Goal: Communication & Community: Connect with others

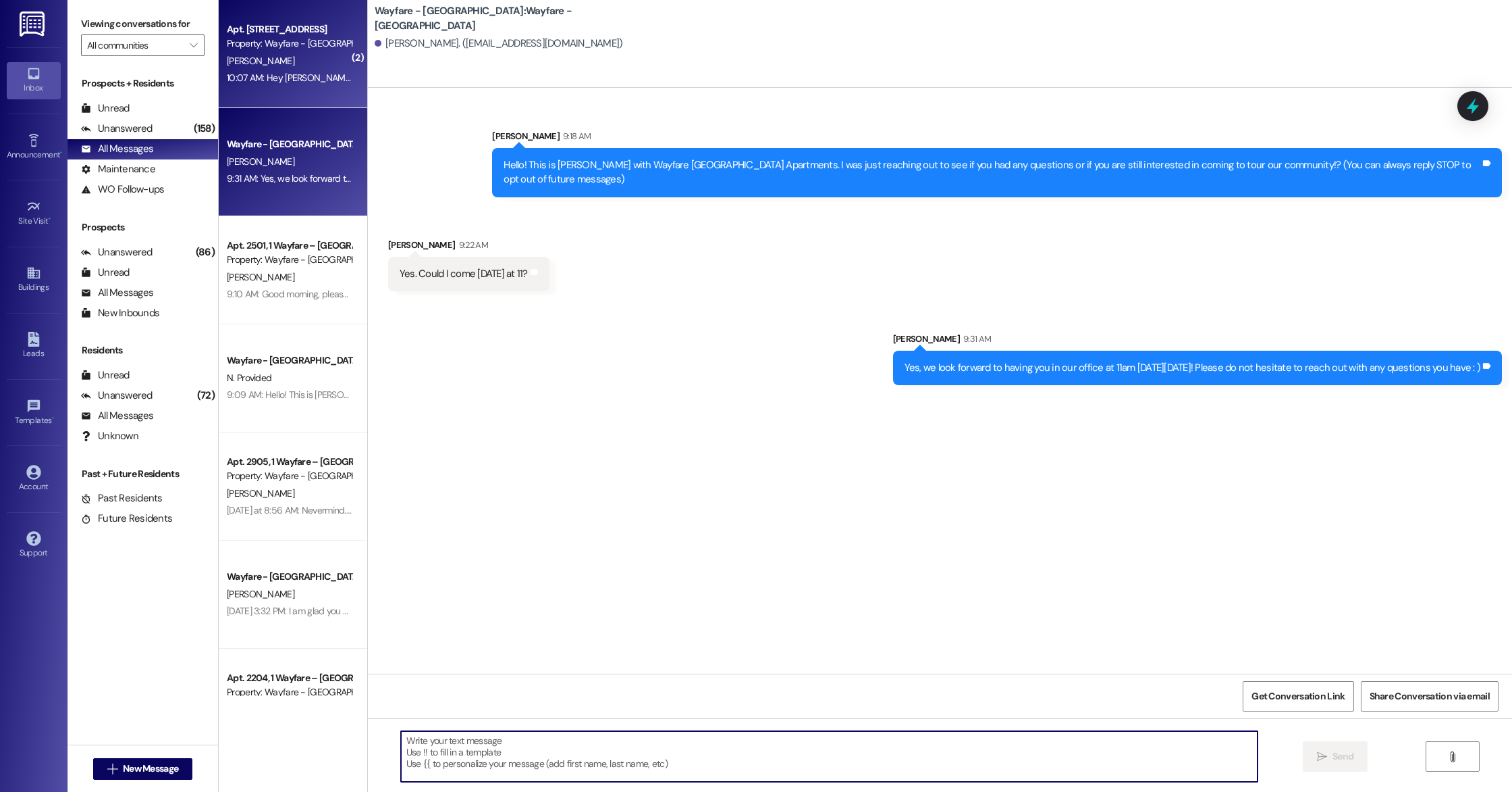
click at [310, 74] on div "10:07 AM: Hey [PERSON_NAME], it's yadani in 3702. Curious, have you already pos…" at bounding box center [471, 78] width 489 height 12
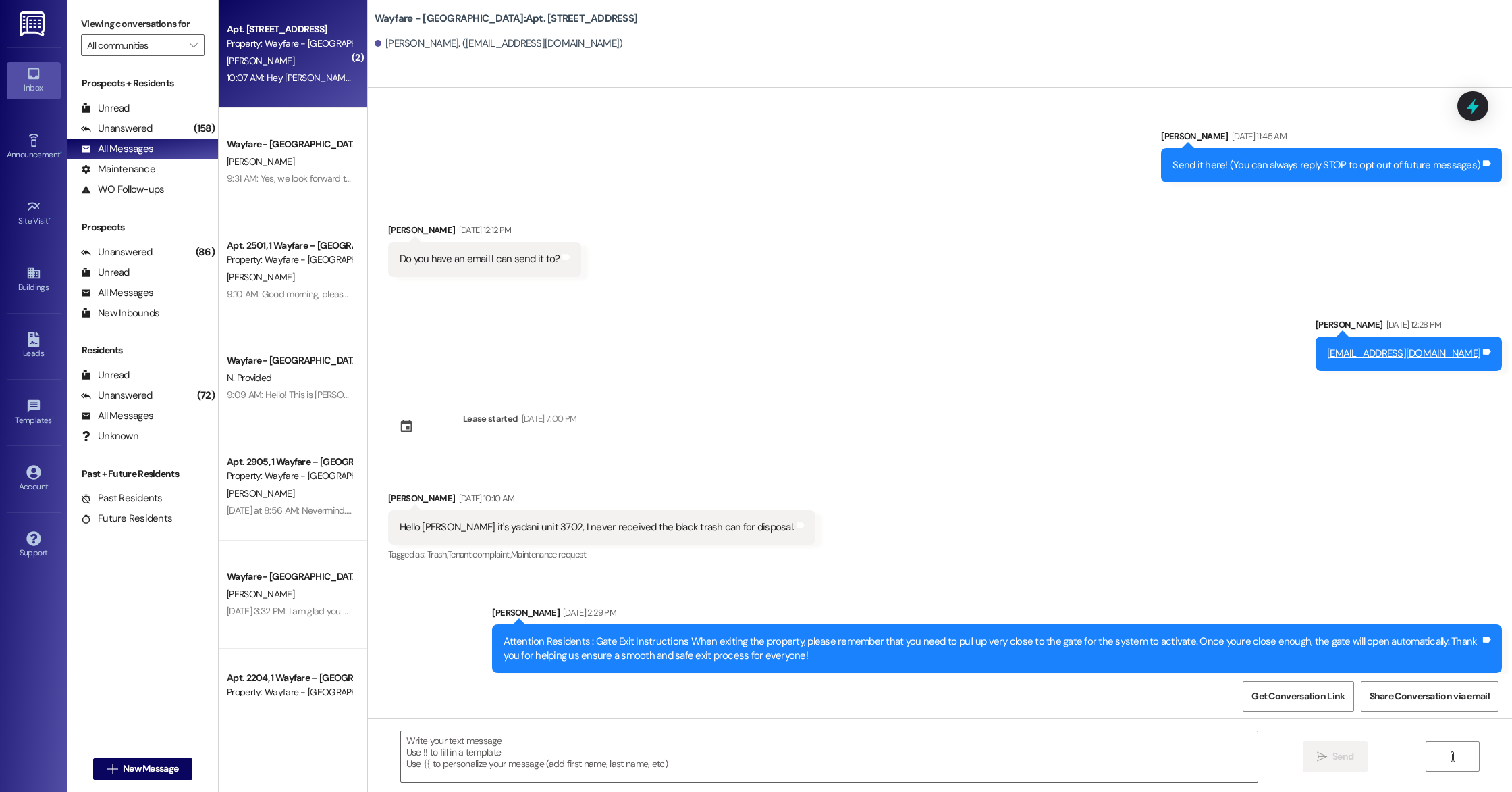
scroll to position [7923, 0]
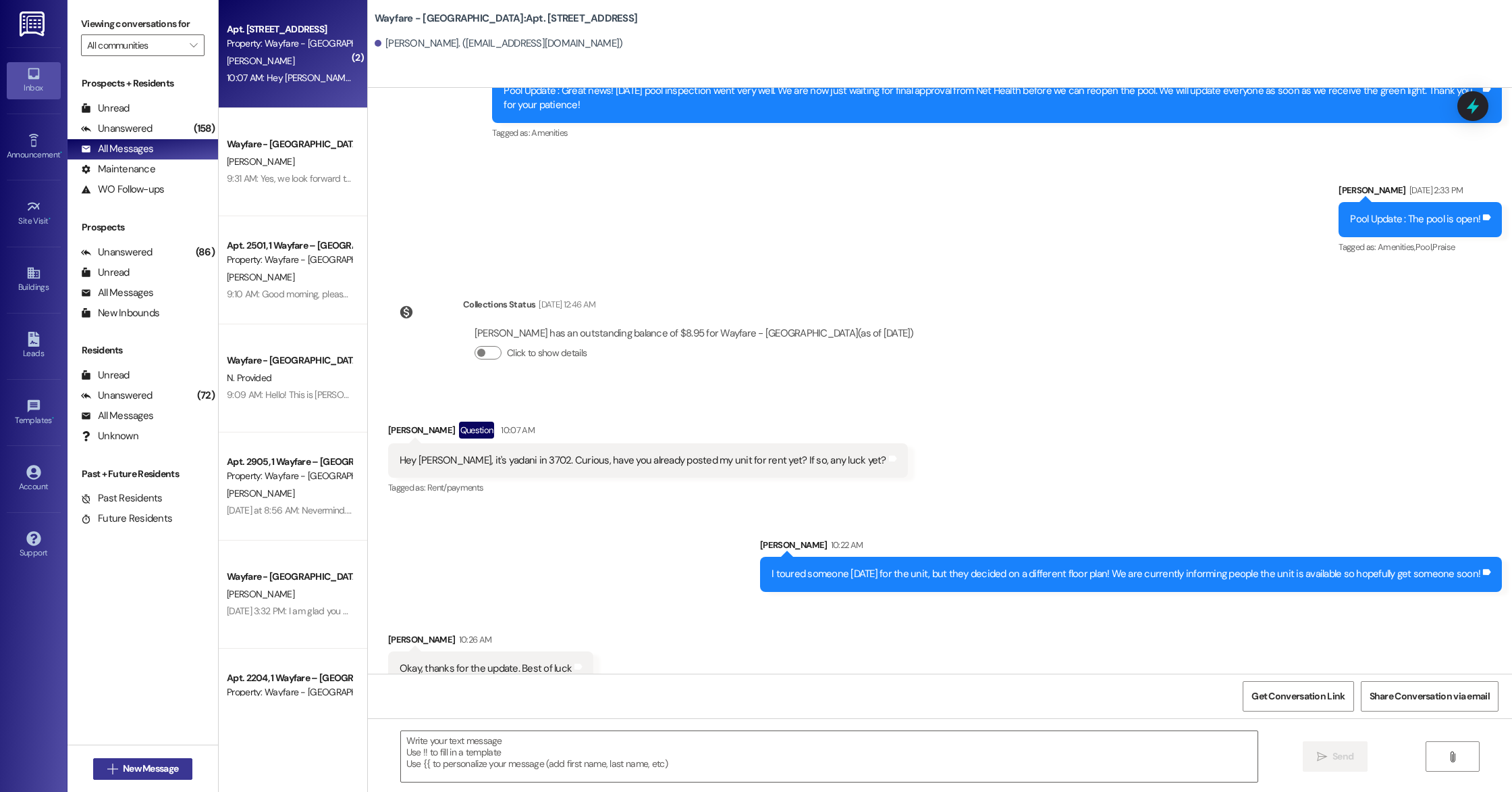
click at [120, 773] on span "New Message" at bounding box center [150, 768] width 61 height 14
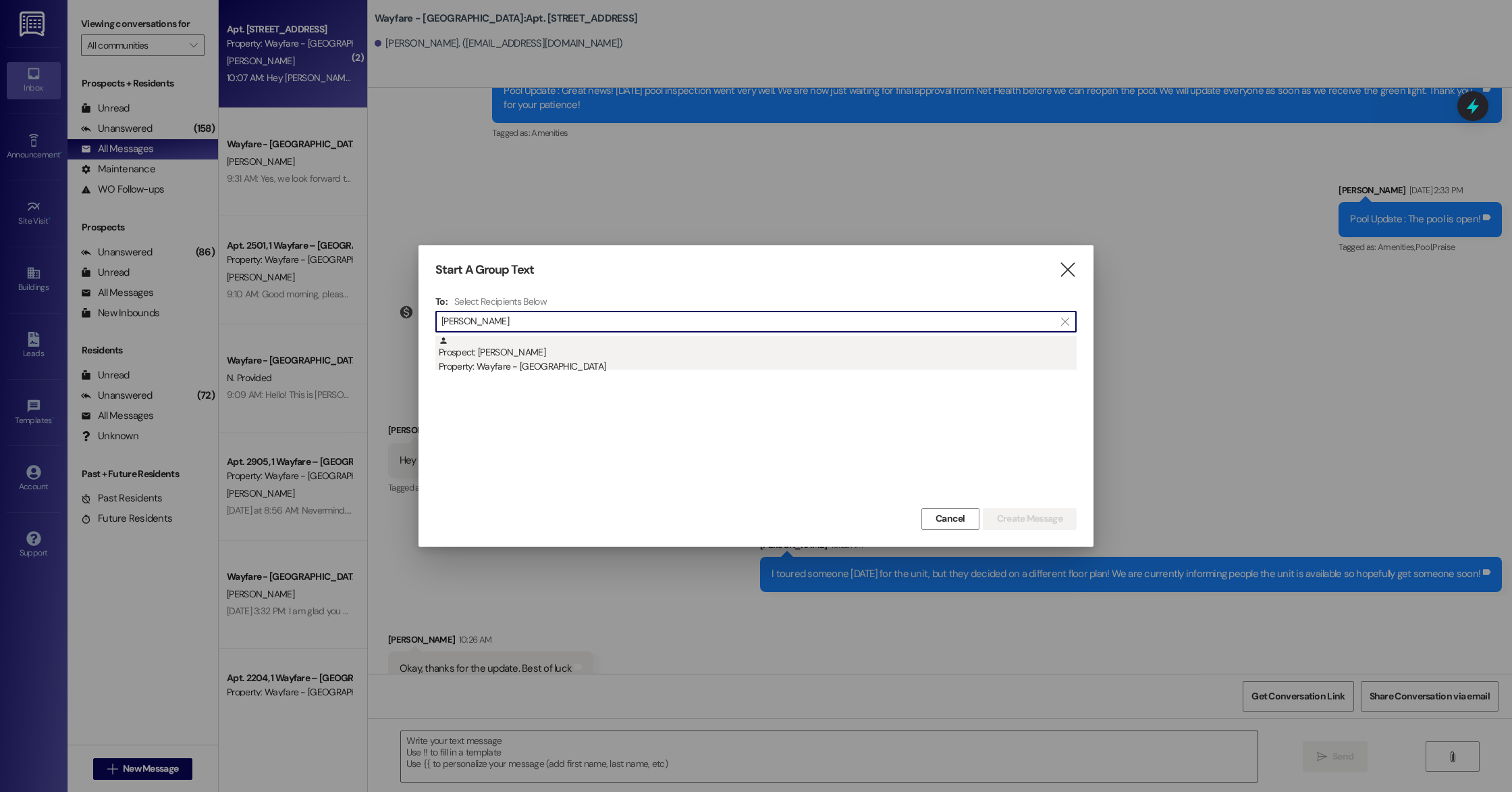
type input "[PERSON_NAME]"
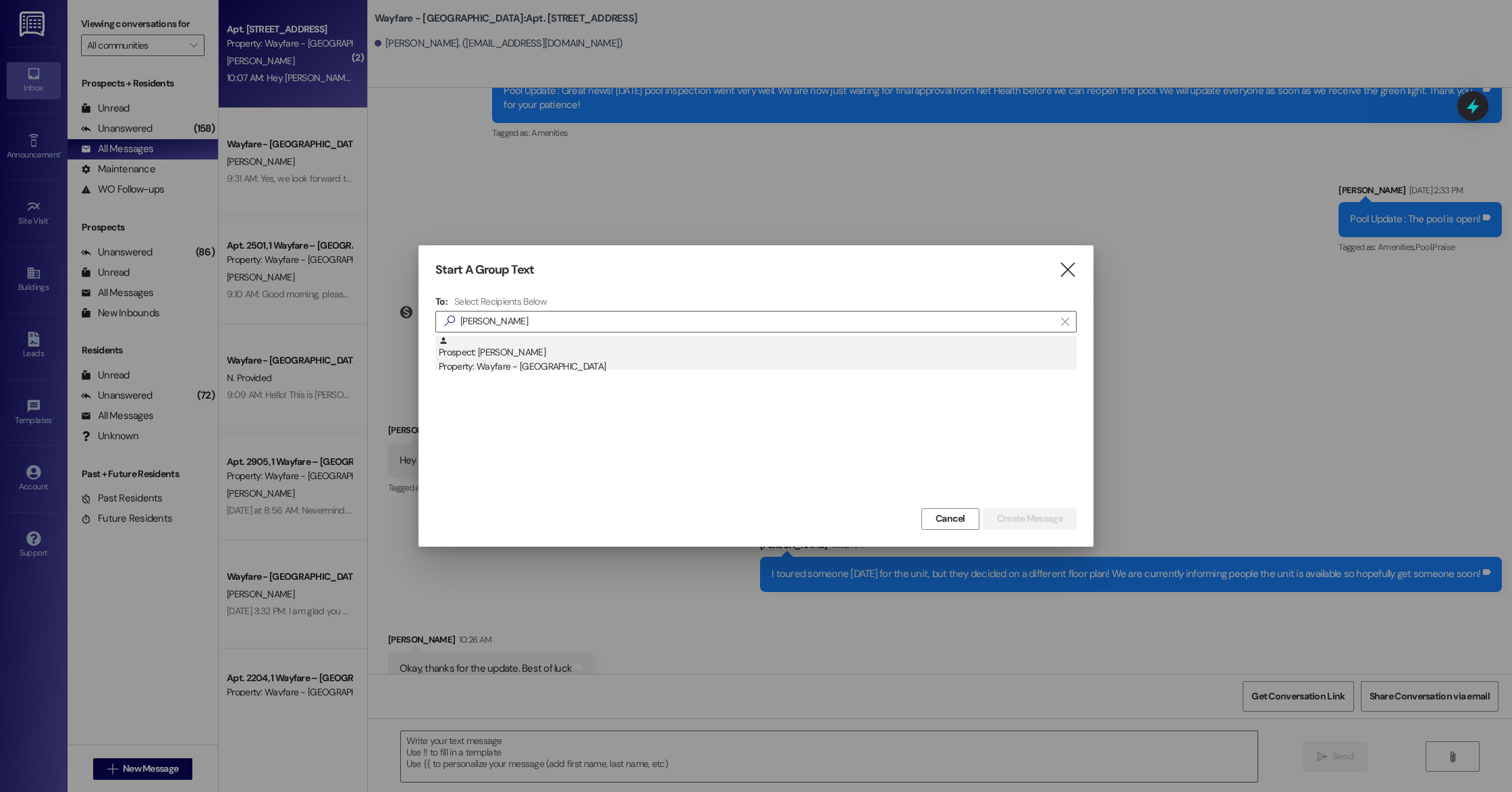
click at [572, 347] on div "Prospect: [PERSON_NAME] Property: Wayfare - [GEOGRAPHIC_DATA]" at bounding box center [758, 354] width 638 height 38
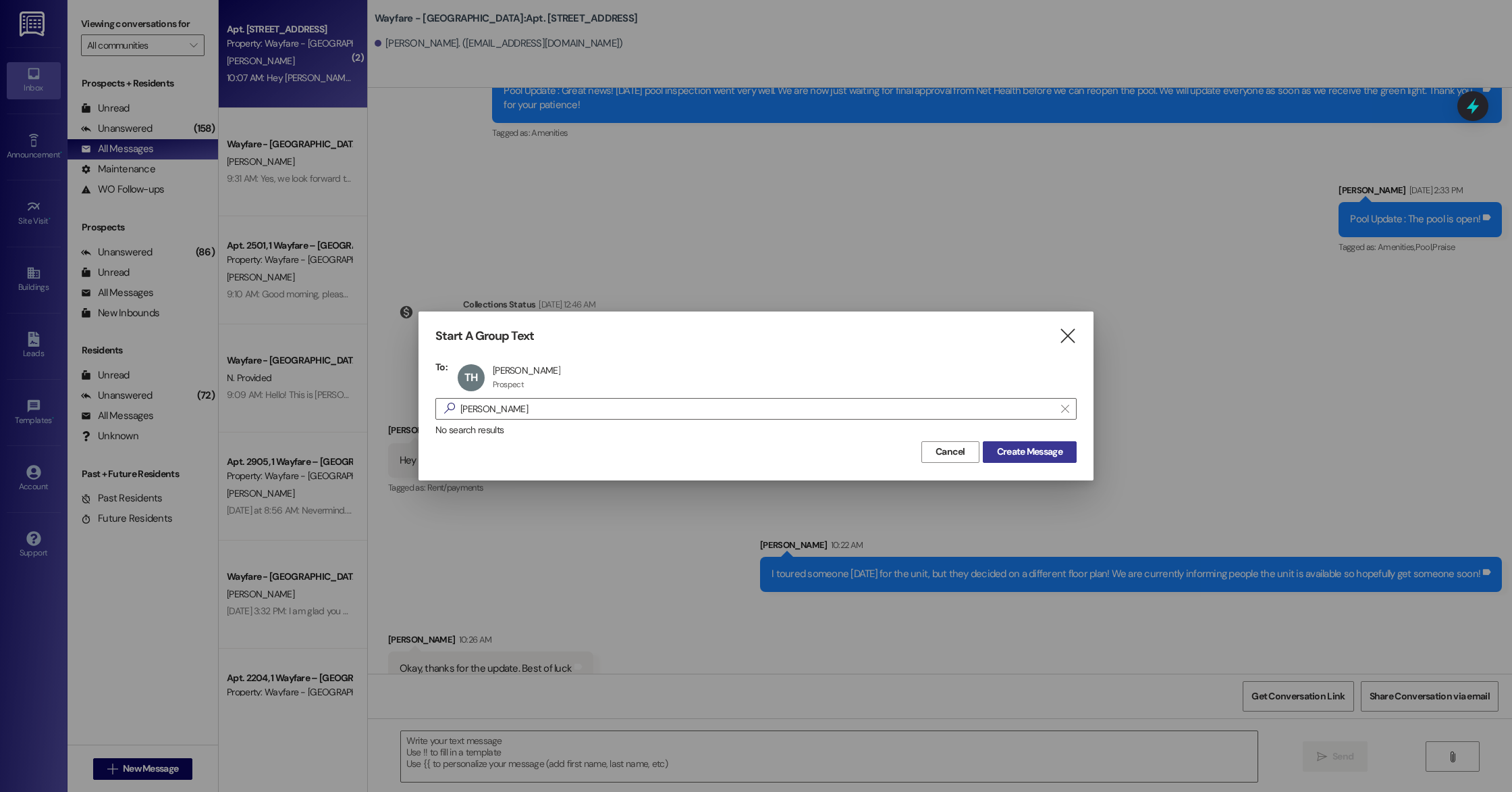
click at [1040, 450] on span "Create Message" at bounding box center [1030, 451] width 66 height 14
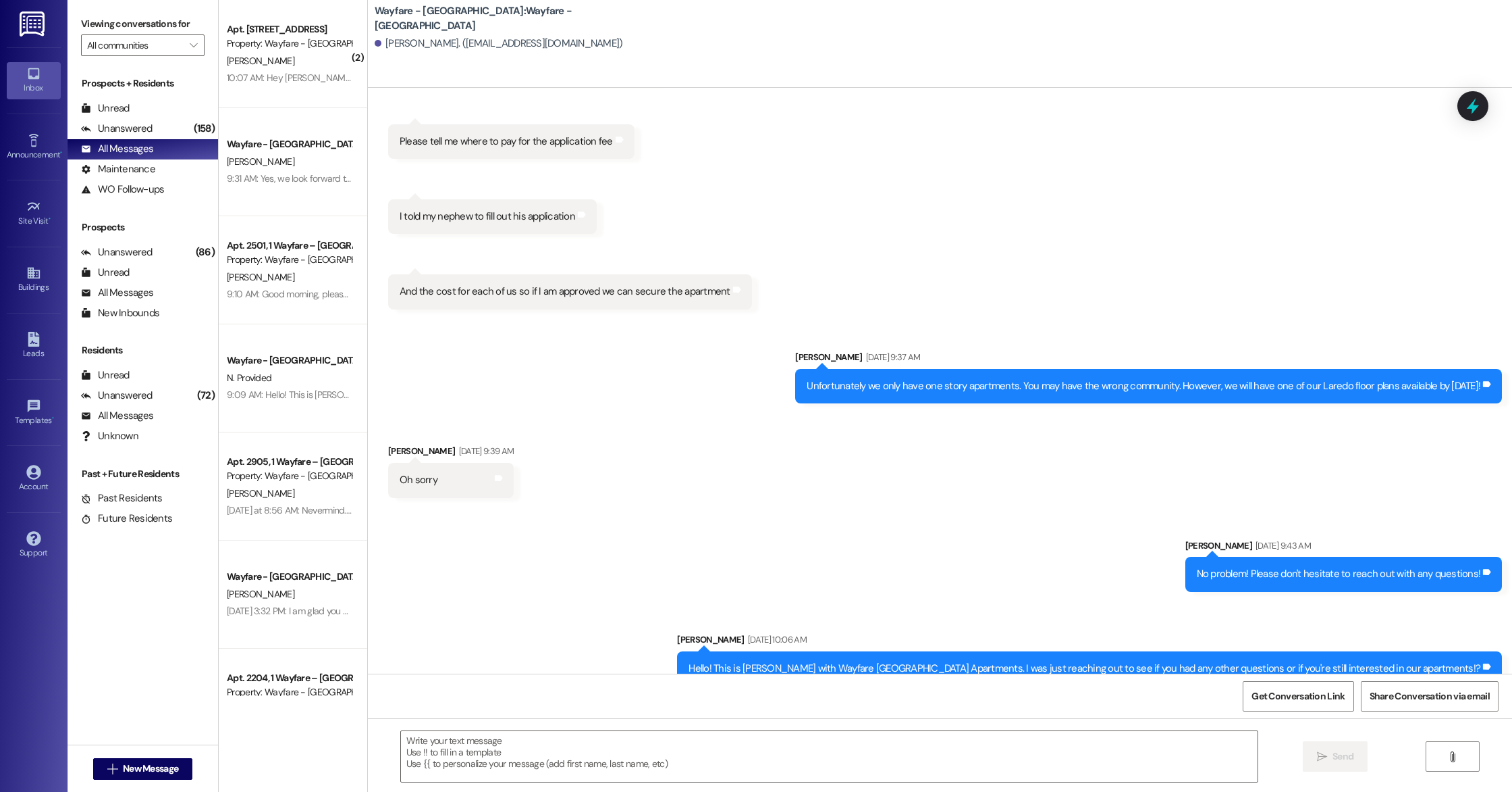
scroll to position [574, 0]
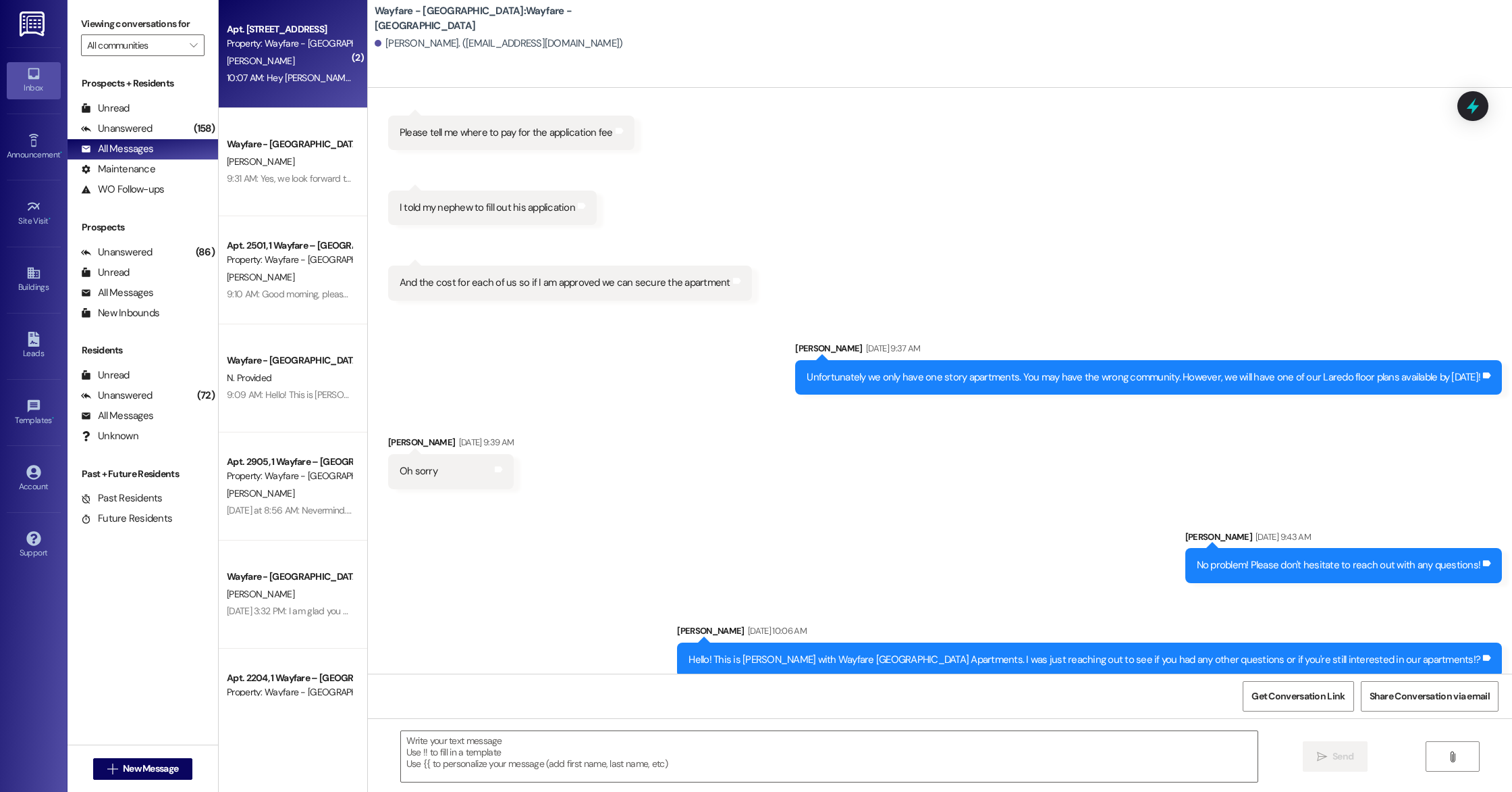
click at [287, 88] on div "Apt. 3702, 1 Wayfare – [GEOGRAPHIC_DATA] Property: Wayfare - [GEOGRAPHIC_DATA] …" at bounding box center [293, 54] width 149 height 108
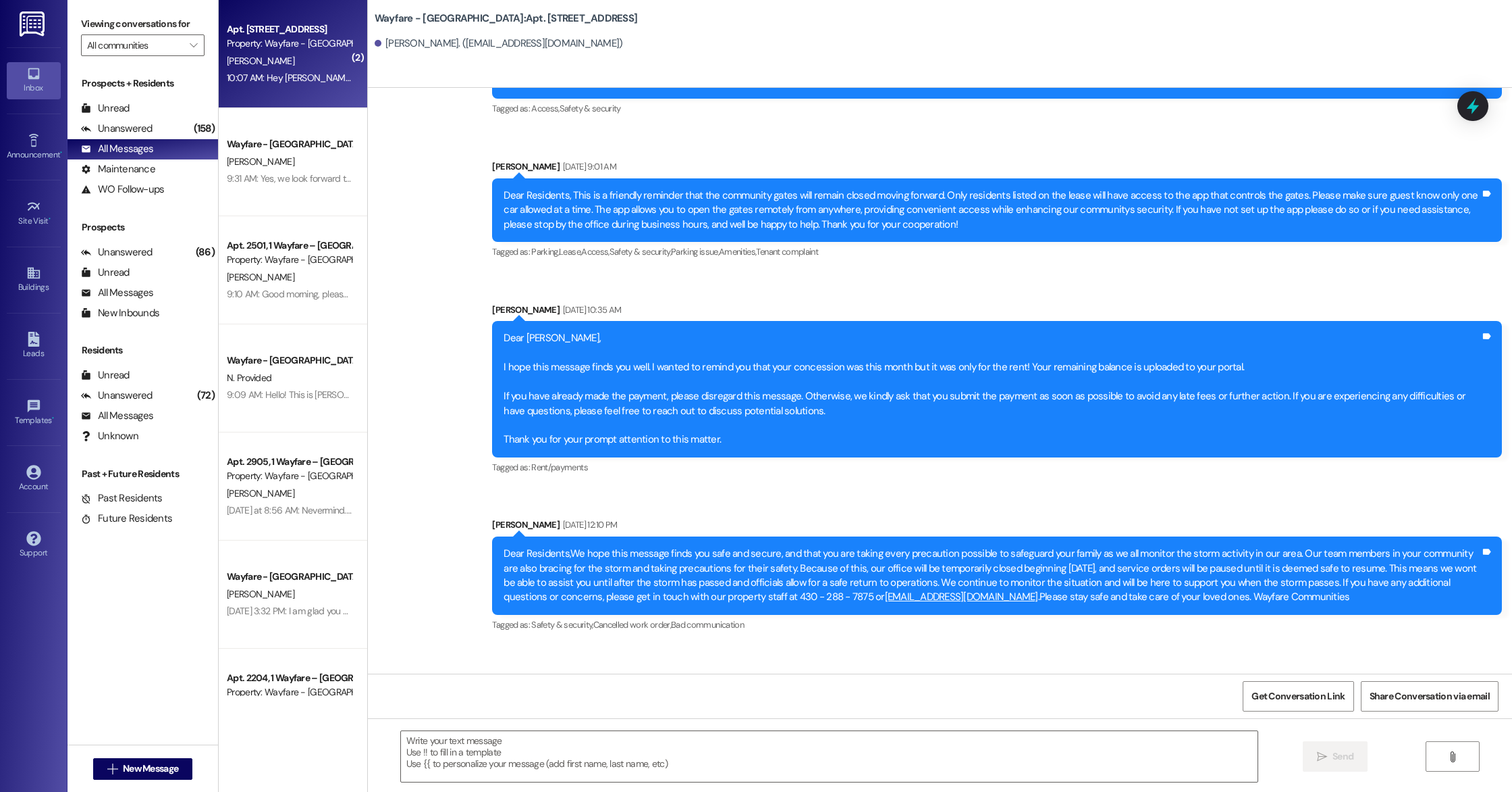
scroll to position [7922, 0]
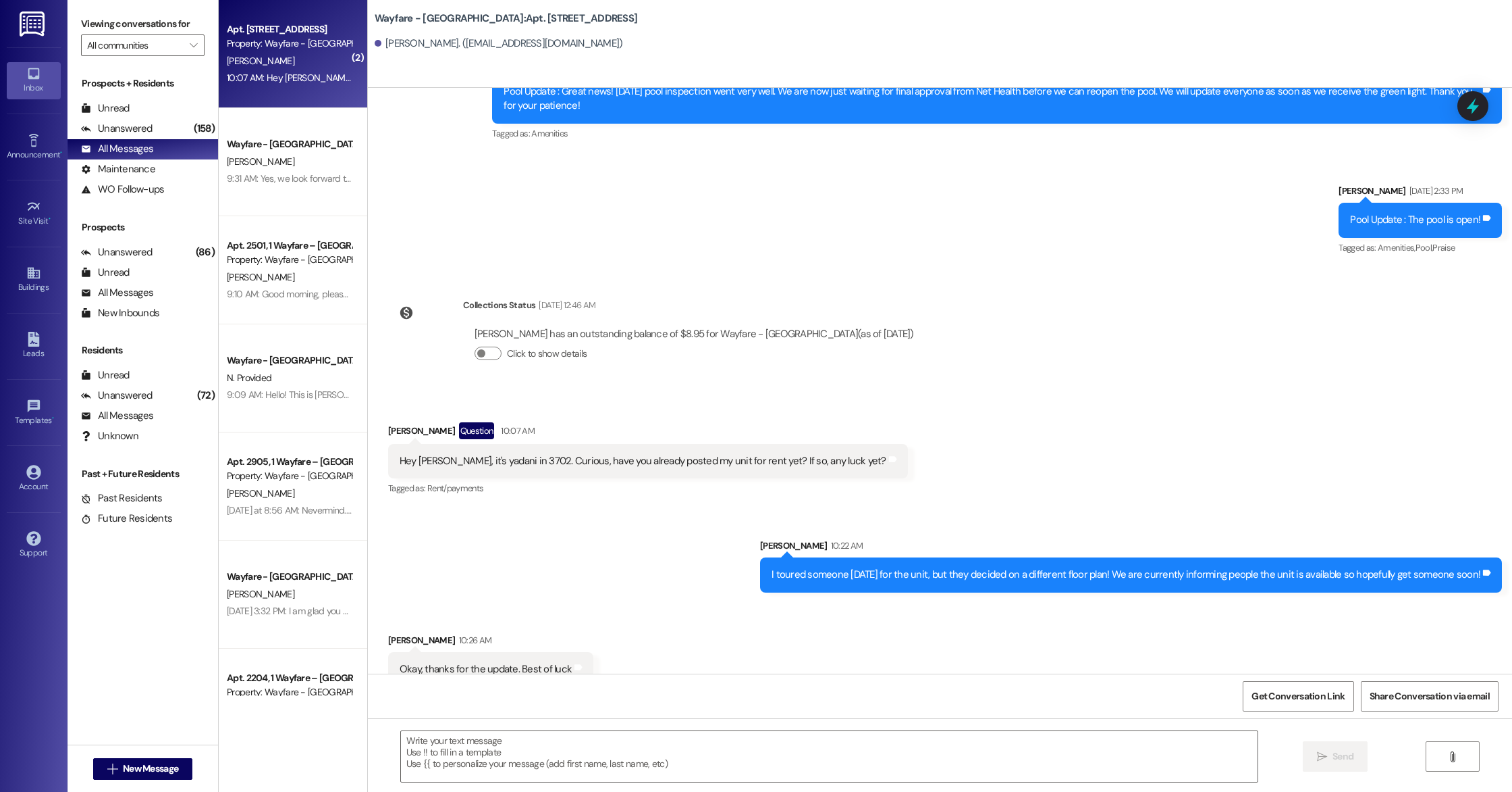
click at [131, 780] on div " New Message" at bounding box center [144, 768] width 100 height 34
click at [134, 774] on span "New Message" at bounding box center [150, 768] width 55 height 14
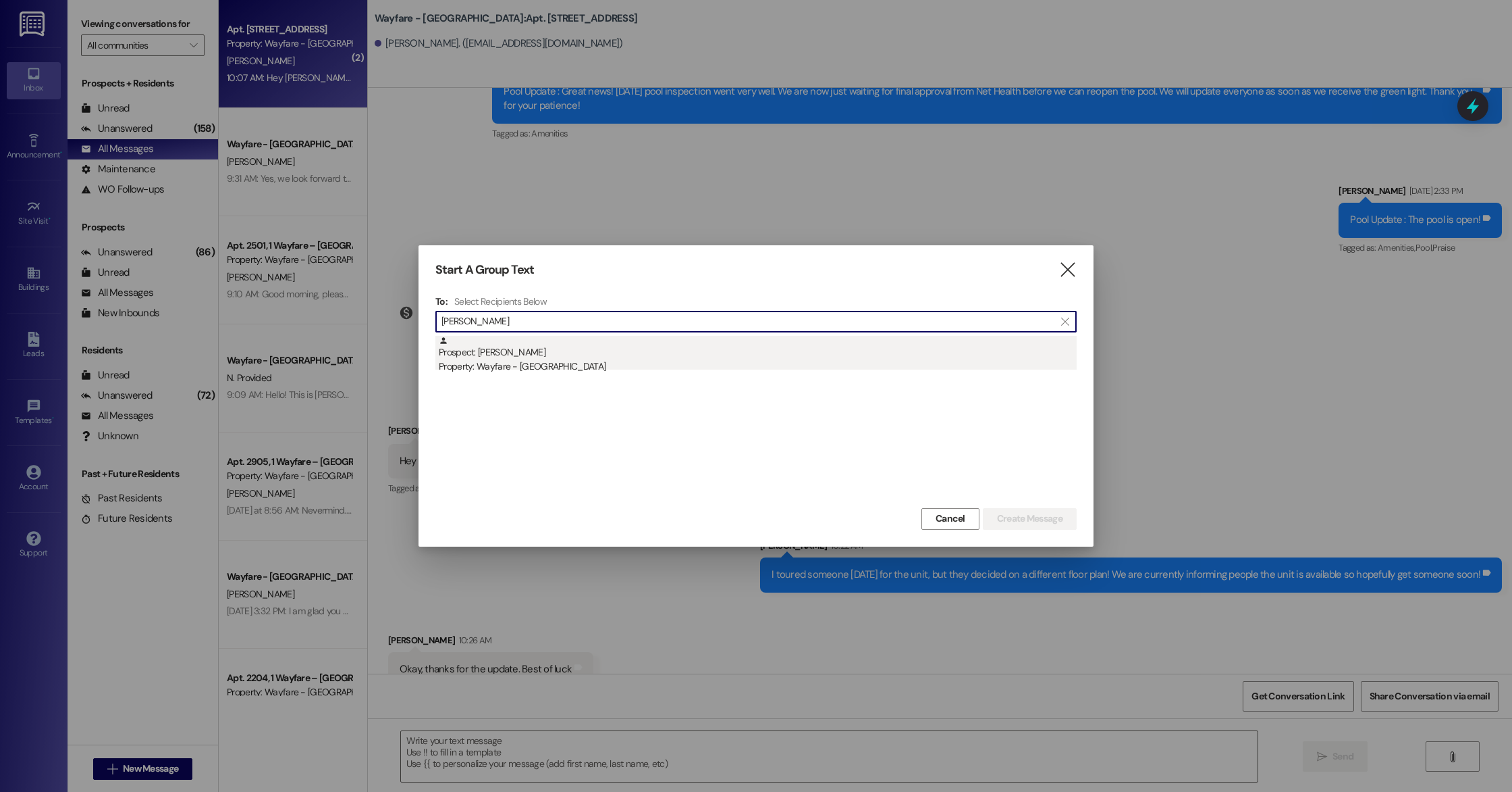
type input "[PERSON_NAME]"
click at [541, 355] on div "Prospect: [PERSON_NAME] Property: Wayfare - [GEOGRAPHIC_DATA]" at bounding box center [758, 354] width 638 height 38
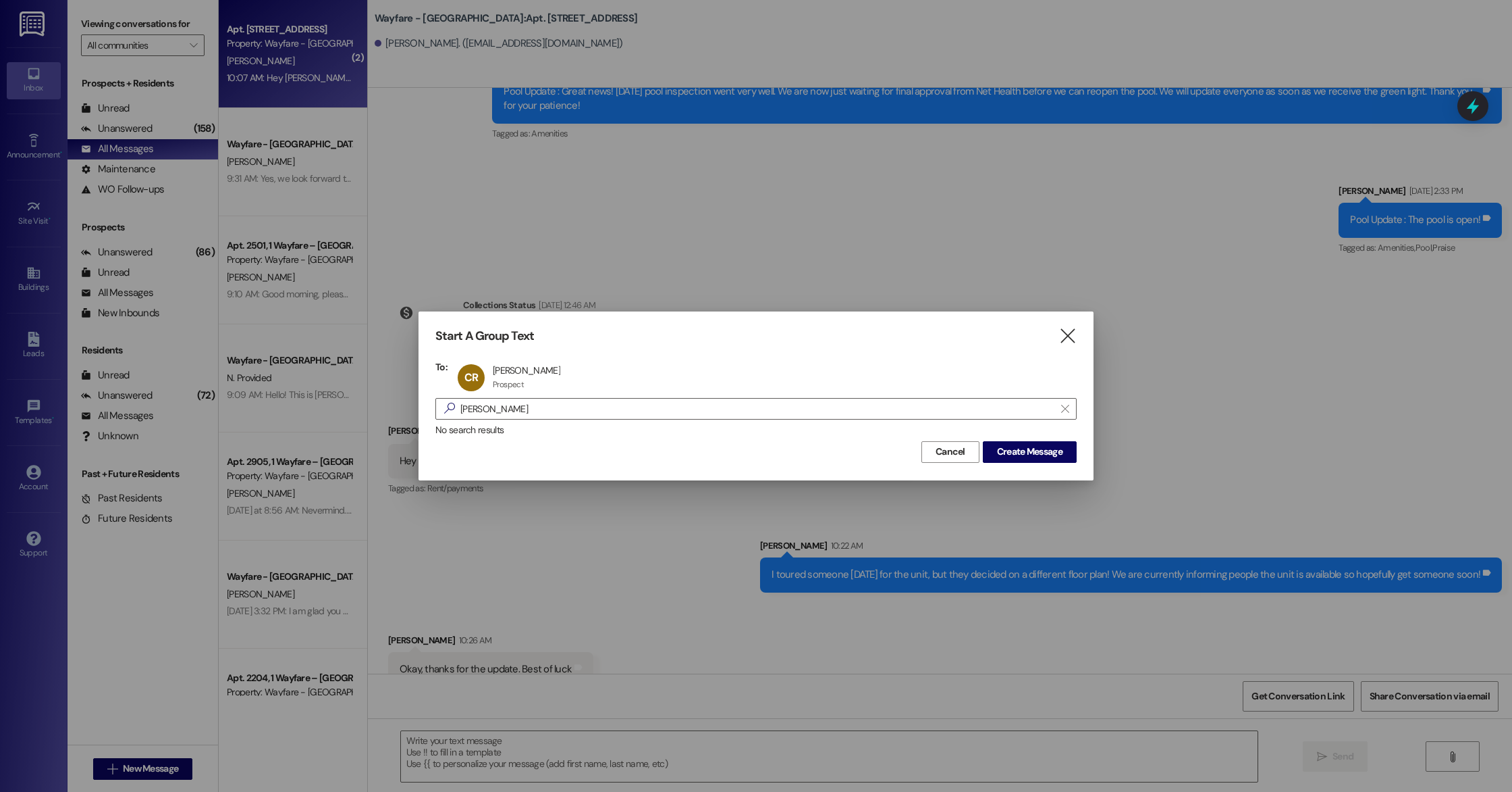
click at [541, 355] on div "Start A Group Text  To: CR [PERSON_NAME] [PERSON_NAME] Prospect Prospect click…" at bounding box center [756, 395] width 675 height 168
click at [1021, 450] on span "Create Message" at bounding box center [1030, 451] width 66 height 14
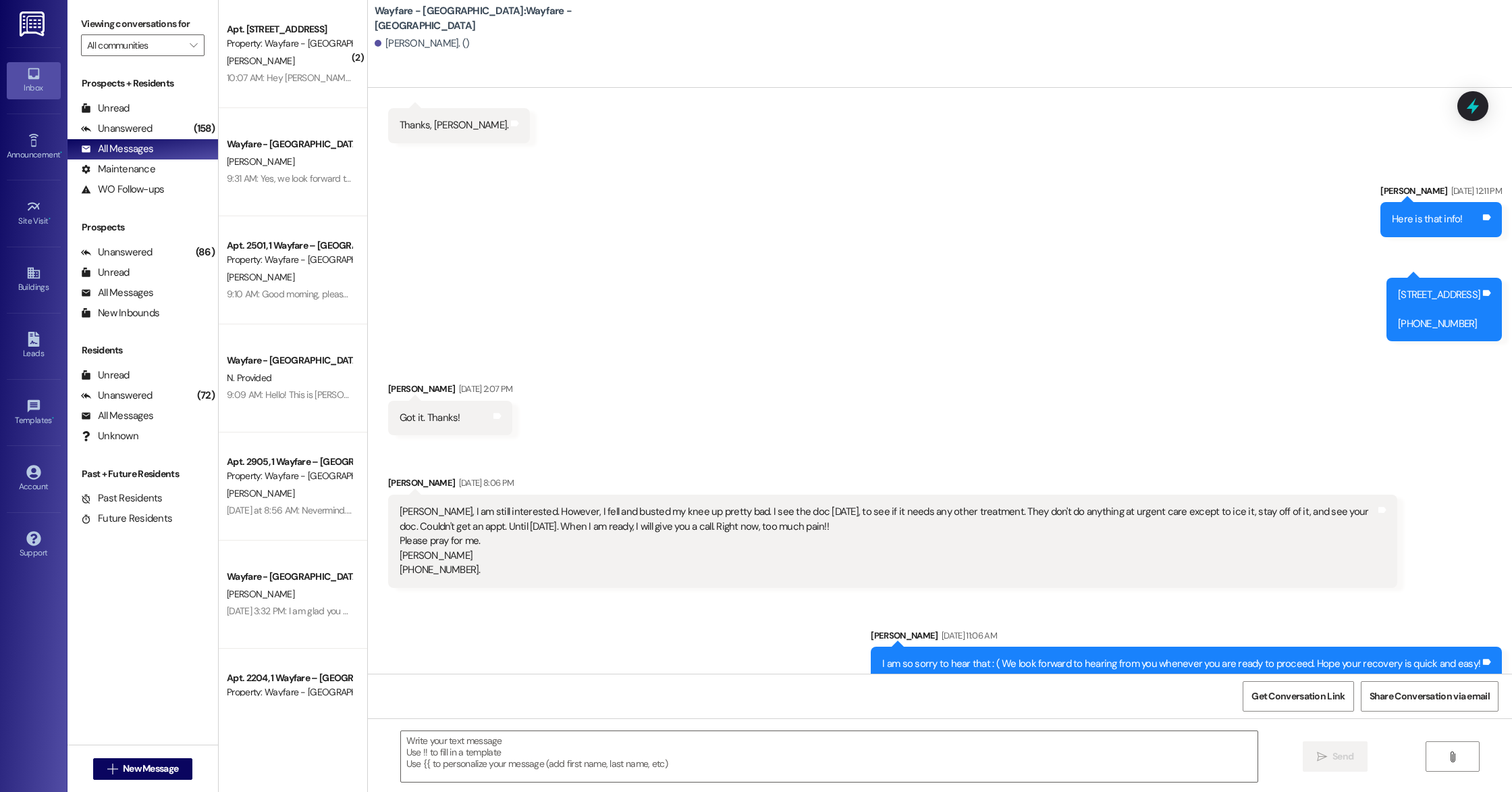
scroll to position [228, 0]
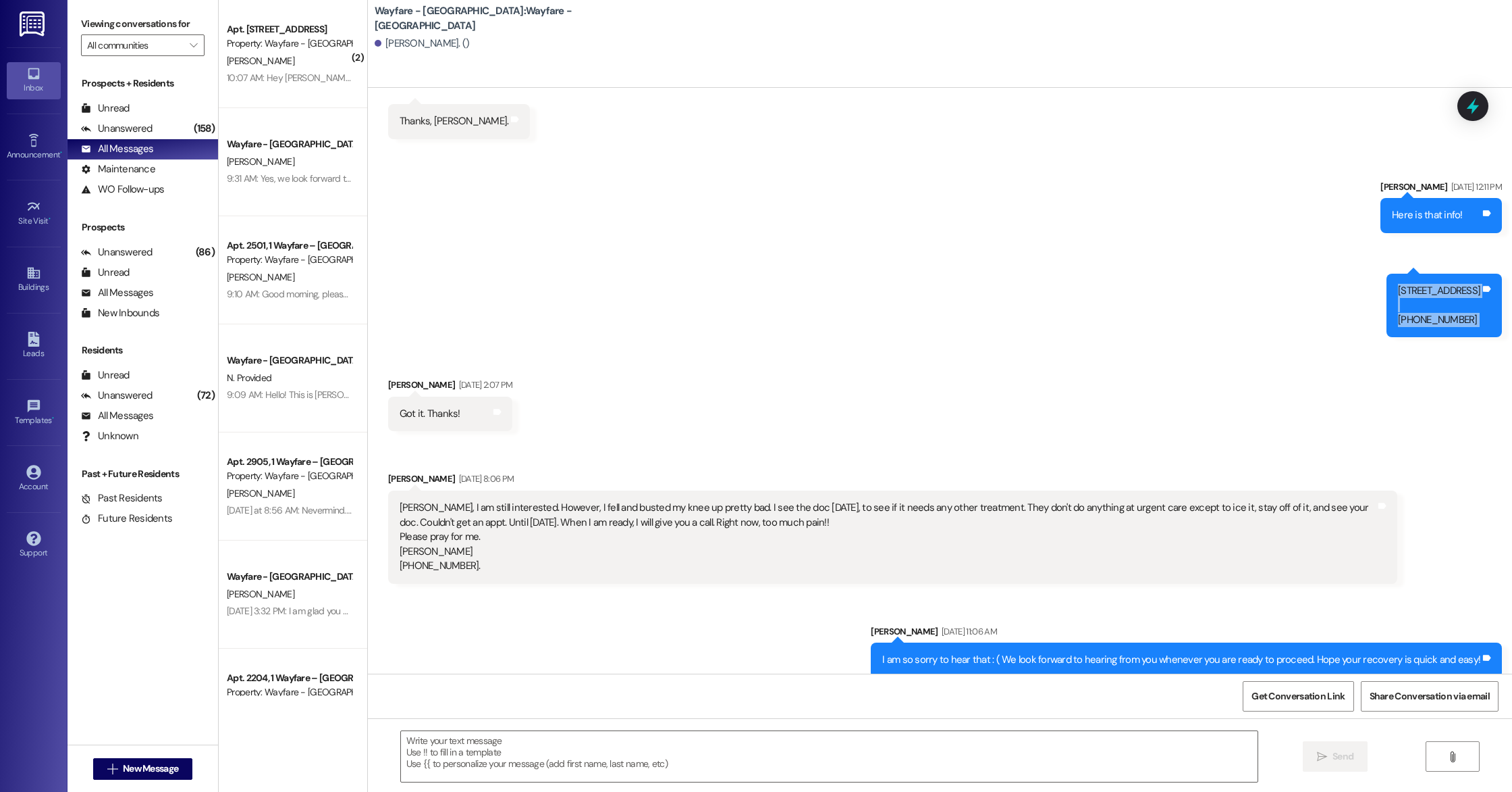
drag, startPoint x: 1318, startPoint y: 277, endPoint x: 1510, endPoint y: 293, distance: 192.7
click at [1510, 293] on div "Sent via SMS [PERSON_NAME] [DATE] 9:19 AM Hello! This is [PERSON_NAME] with Way…" at bounding box center [940, 380] width 1144 height 585
click at [1104, 276] on div "Sent via SMS [PERSON_NAME] [DATE] 12:11 PM Here is that info! Tags and notes Se…" at bounding box center [940, 248] width 1144 height 198
click at [946, 384] on div "Received via SMS [PERSON_NAME] [DATE] 2:07 PM Got it. Thanks! Tags and notes Re…" at bounding box center [940, 470] width 1144 height 246
click at [596, 439] on div "Received via SMS [PERSON_NAME] [DATE] 2:07 PM Got it. Thanks! Tags and notes Re…" at bounding box center [940, 470] width 1144 height 246
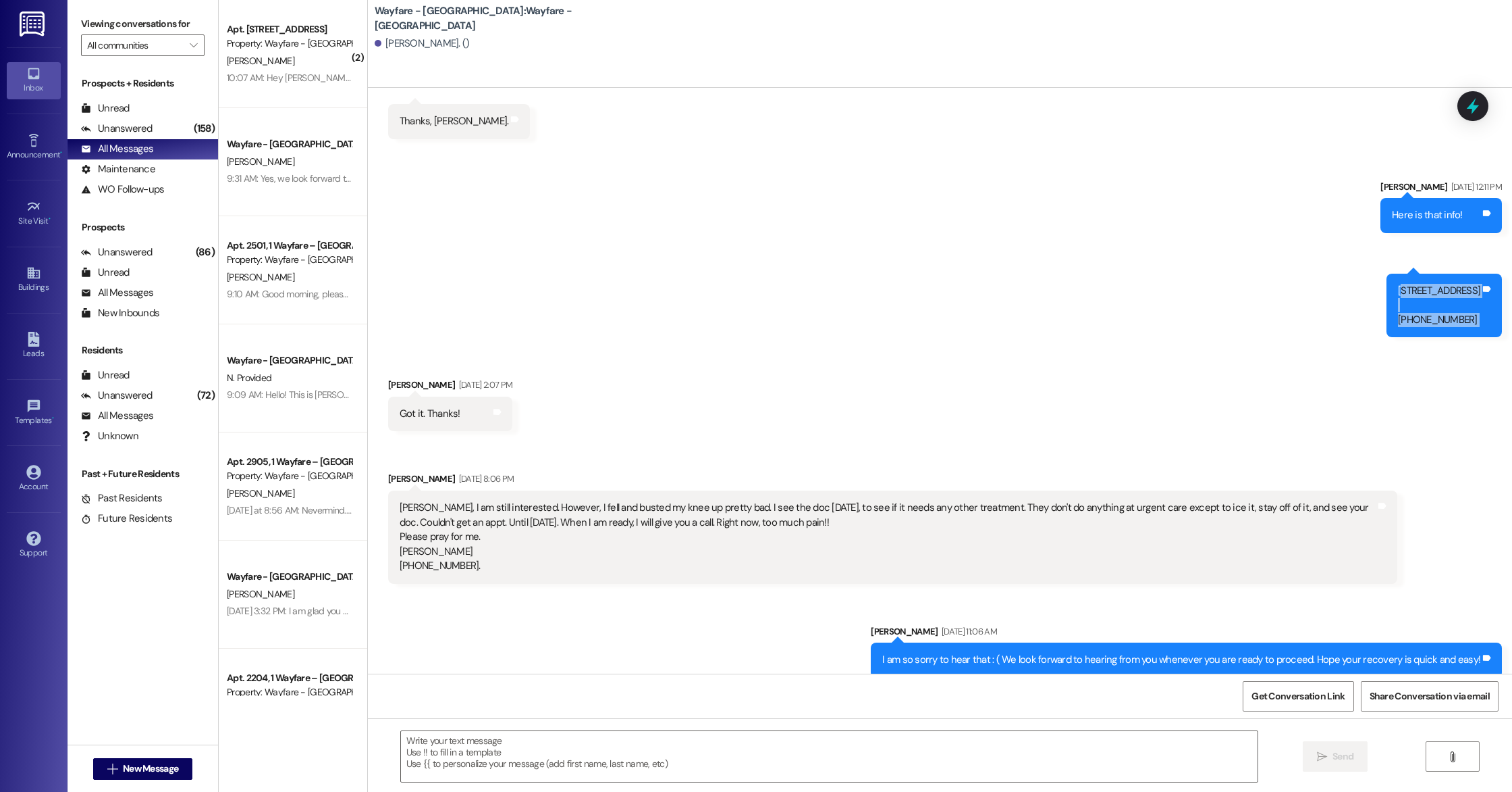
drag, startPoint x: 1323, startPoint y: 277, endPoint x: 1511, endPoint y: 281, distance: 188.0
click at [1511, 281] on div "Sent via SMS [PERSON_NAME] [DATE] 9:19 AM Hello! This is [PERSON_NAME] with Way…" at bounding box center [940, 380] width 1144 height 585
click at [1075, 246] on div "Sent via SMS [PERSON_NAME] [DATE] 12:11 PM Here is that info! Tags and notes Se…" at bounding box center [940, 248] width 1144 height 198
drag, startPoint x: 1324, startPoint y: 276, endPoint x: 1417, endPoint y: 278, distance: 93.0
click at [1417, 284] on div "[STREET_ADDRESS] [PHONE_NUMBER]" at bounding box center [1439, 305] width 82 height 43
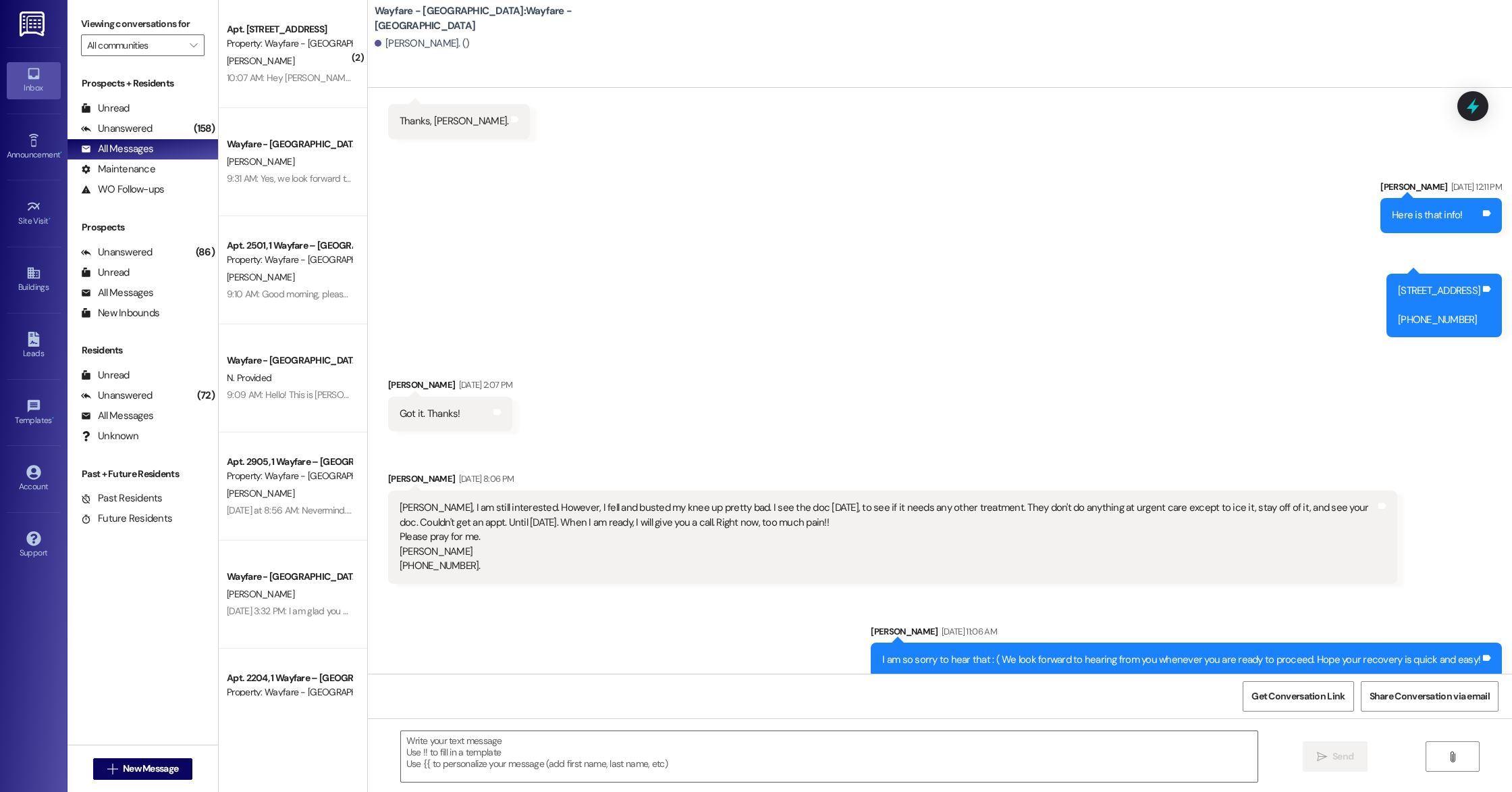
click at [1179, 247] on div "Sent via SMS [PERSON_NAME] [DATE] 12:11 PM Here is that info! Tags and notes Se…" at bounding box center [940, 248] width 1144 height 198
click at [1398, 284] on div "[STREET_ADDRESS] [PHONE_NUMBER]" at bounding box center [1439, 305] width 82 height 43
drag, startPoint x: 1323, startPoint y: 274, endPoint x: 1472, endPoint y: 273, distance: 149.0
click at [1472, 284] on div "[STREET_ADDRESS] [PHONE_NUMBER]" at bounding box center [1439, 305] width 82 height 43
copy div "[STREET_ADDRESS]"
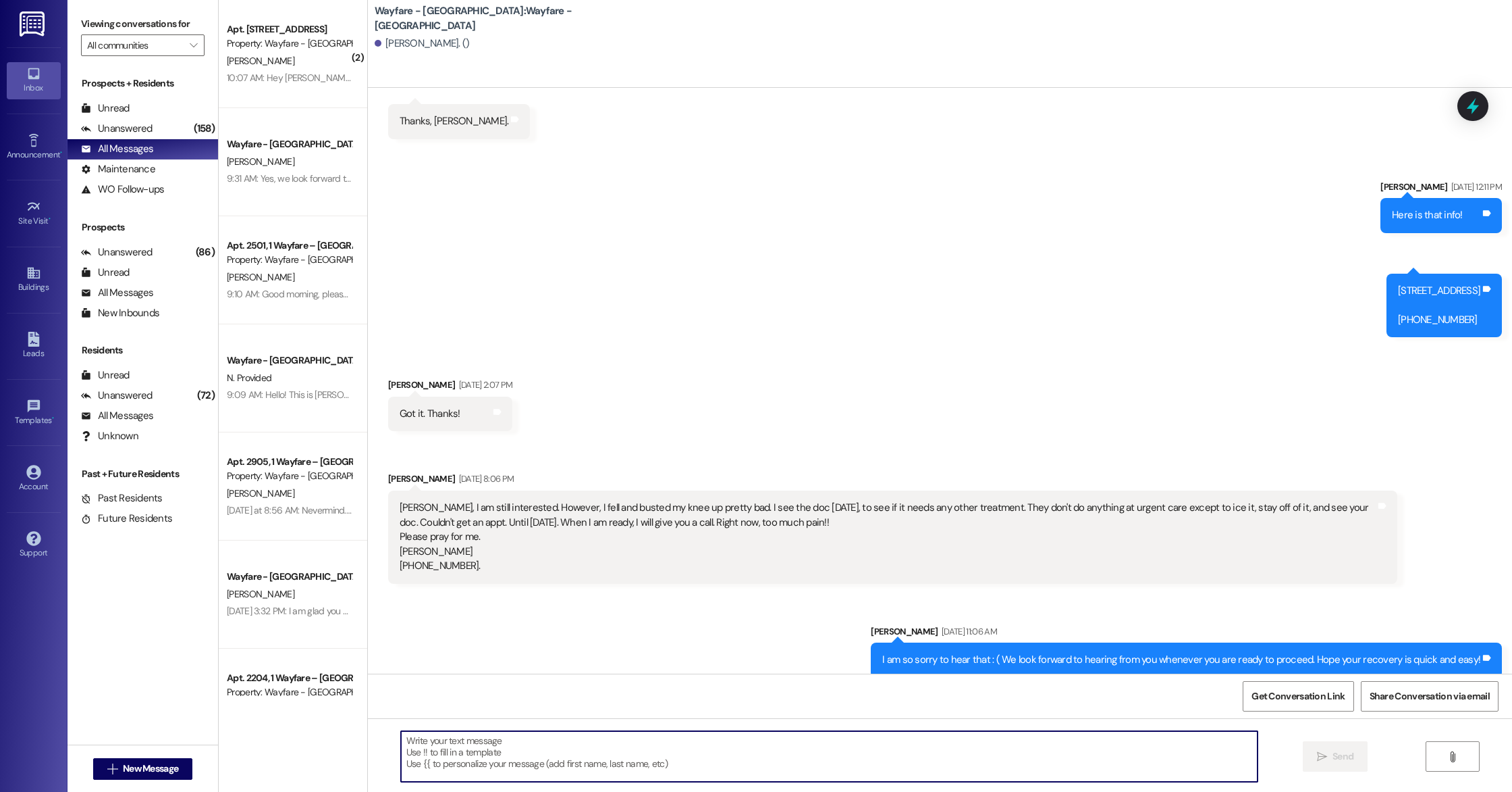
paste textarea "[STREET_ADDRESS]"
type textarea "[STREET_ADDRESS]"
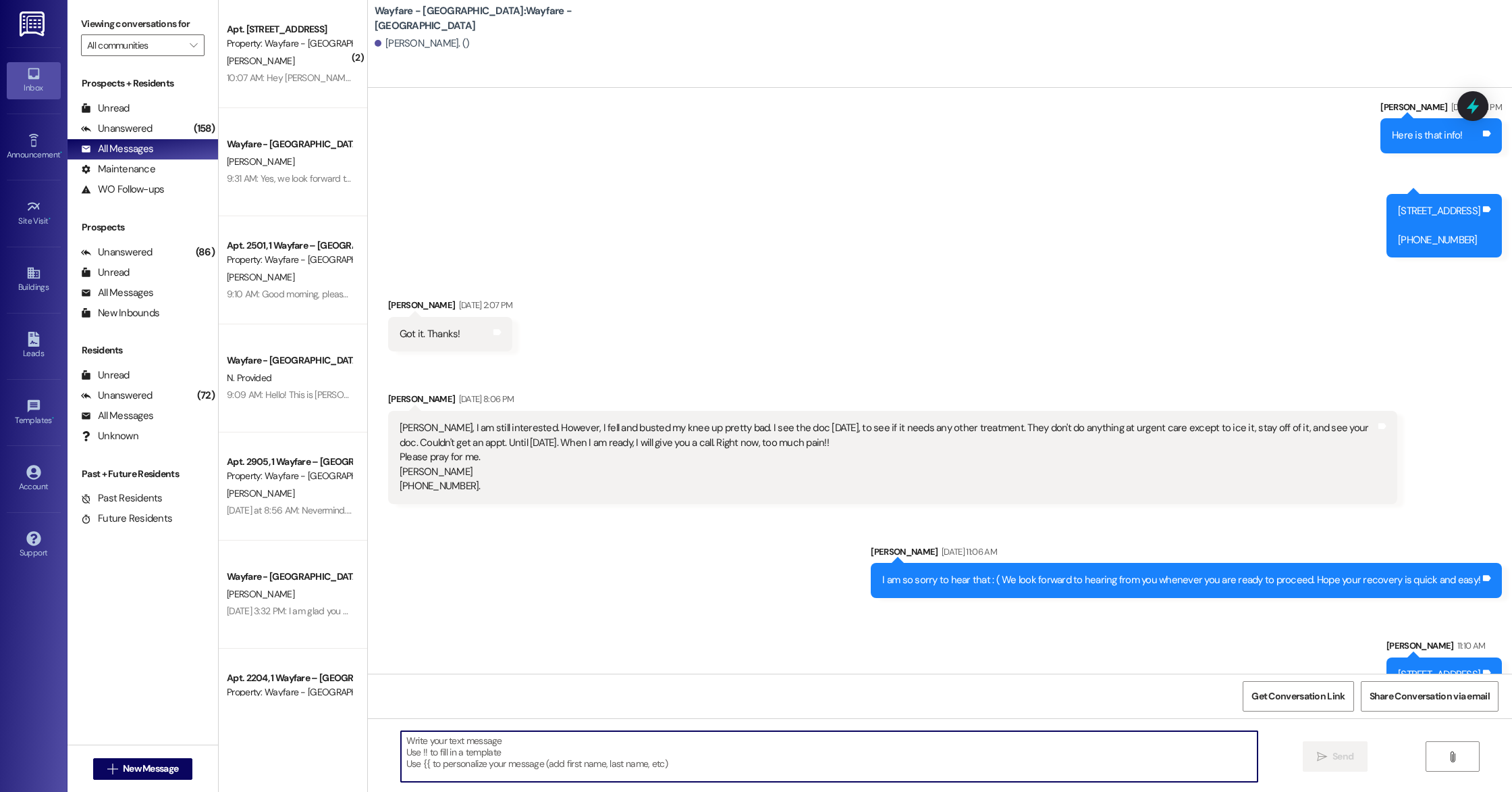
scroll to position [322, 0]
